Goal: Check status

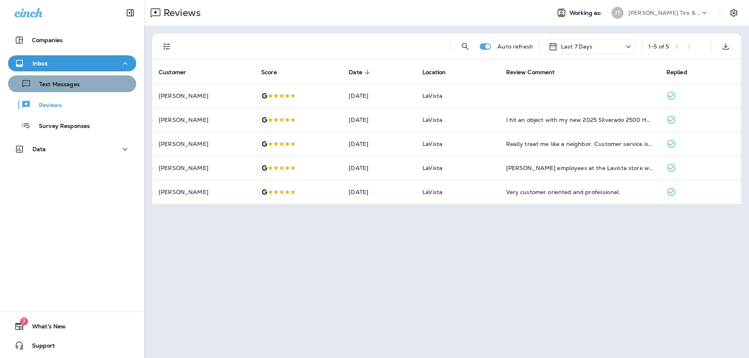
click at [68, 83] on p "Text Messages" at bounding box center [55, 85] width 48 height 8
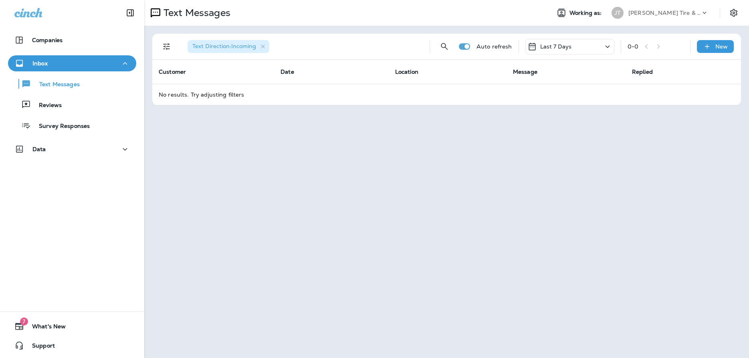
click at [607, 46] on icon at bounding box center [607, 46] width 4 height 2
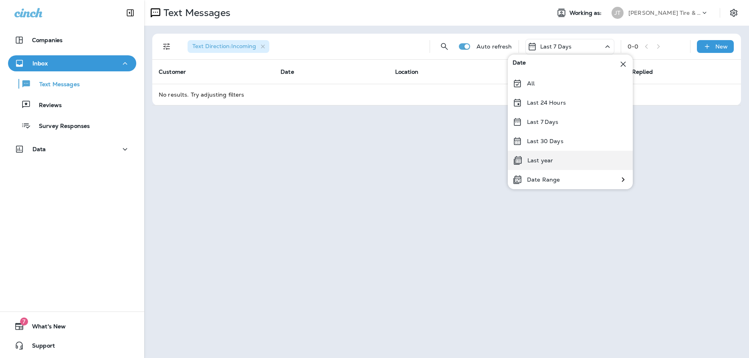
click at [552, 157] on div "Last year" at bounding box center [569, 160] width 125 height 19
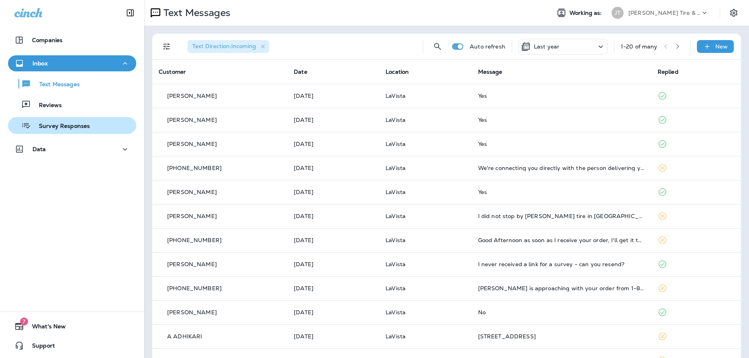
click at [75, 124] on p "Survey Responses" at bounding box center [60, 127] width 59 height 8
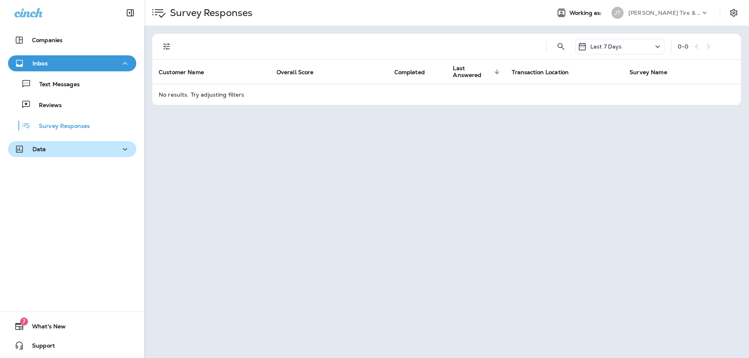
click at [80, 146] on div "Data" at bounding box center [71, 149] width 115 height 10
